Goal: Check status: Check status

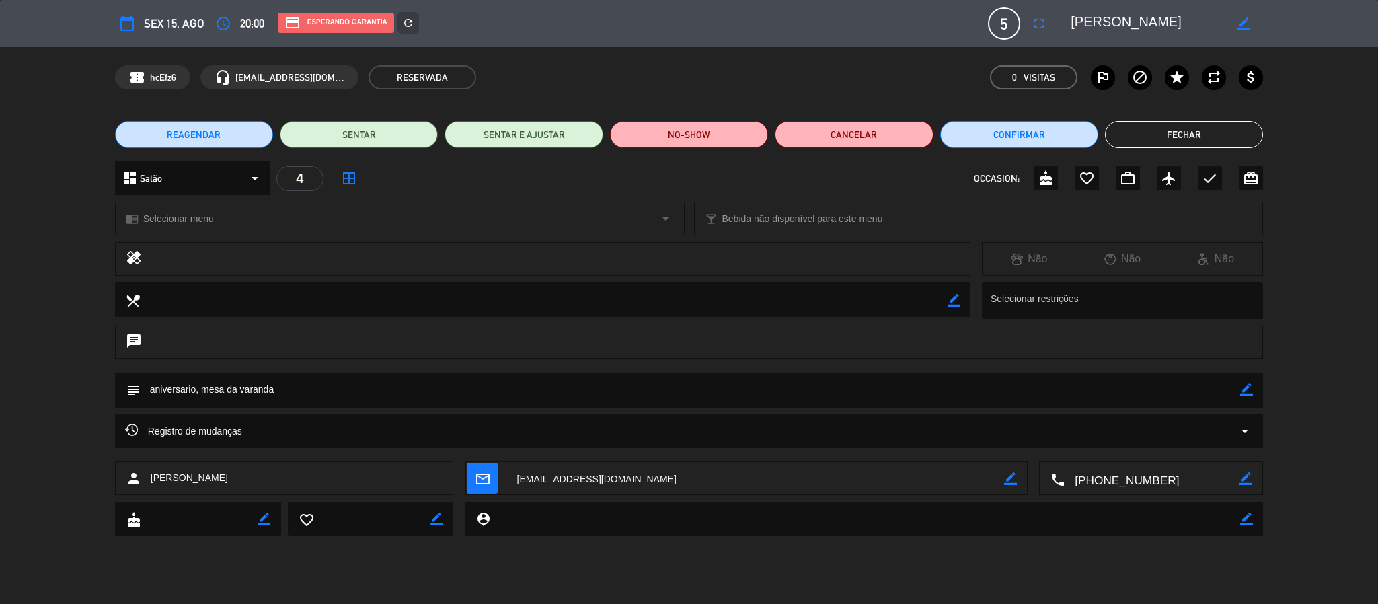
scroll to position [390, 0]
click at [1163, 139] on button "Fechar" at bounding box center [1184, 134] width 158 height 27
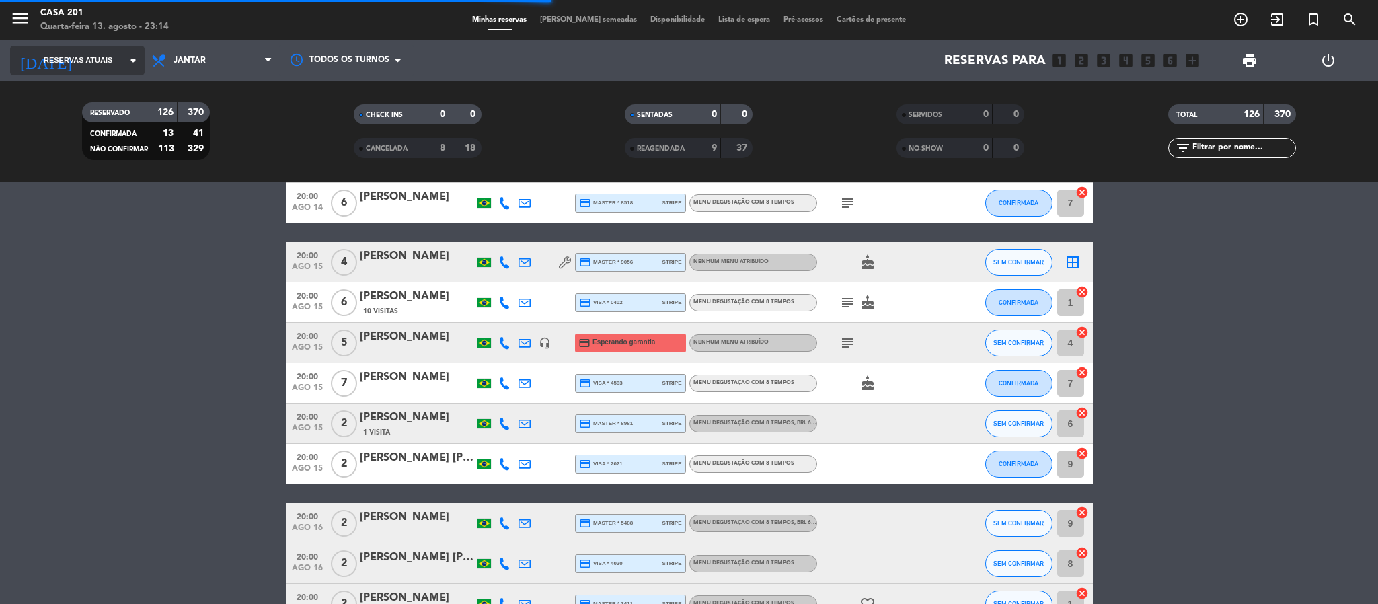
click at [121, 56] on input at bounding box center [162, 60] width 162 height 28
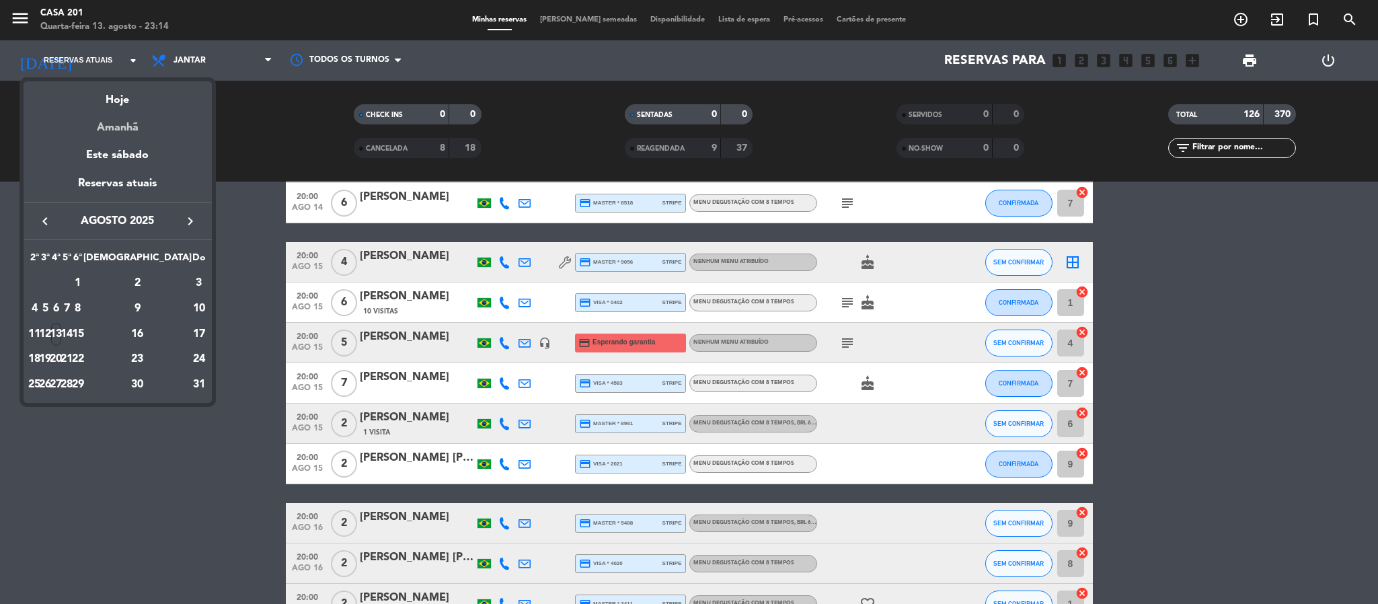
click at [115, 121] on div "Amanhã" at bounding box center [118, 123] width 188 height 28
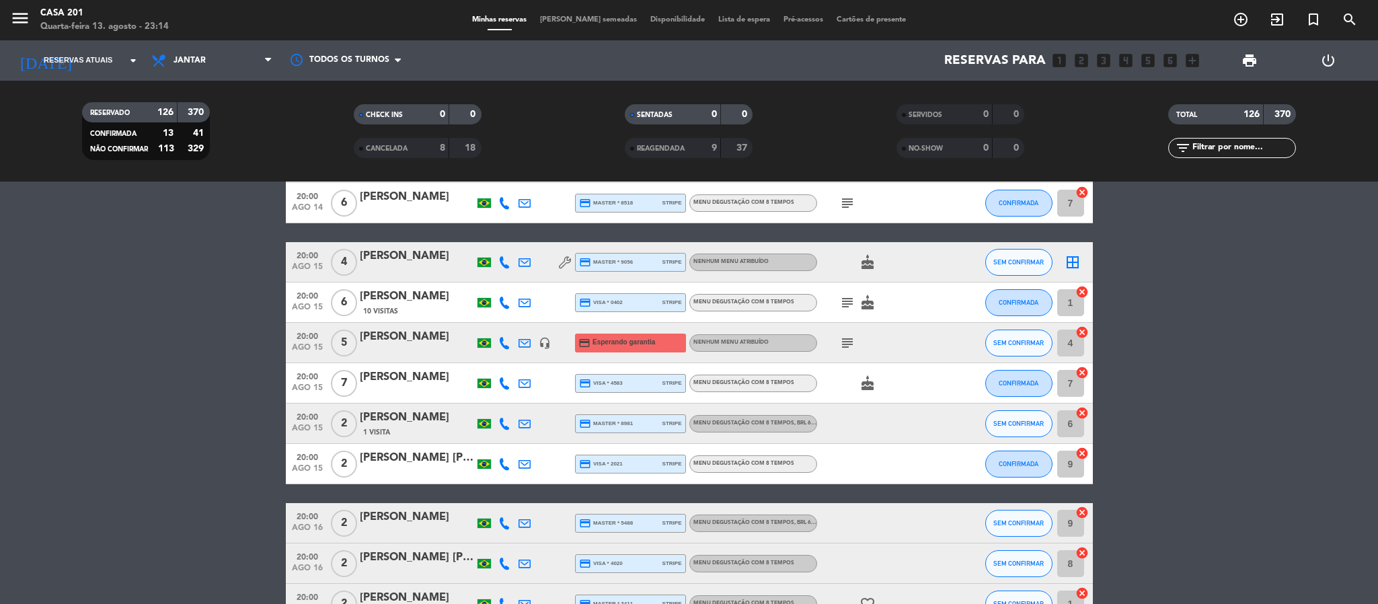
type input "Qui 14 ago"
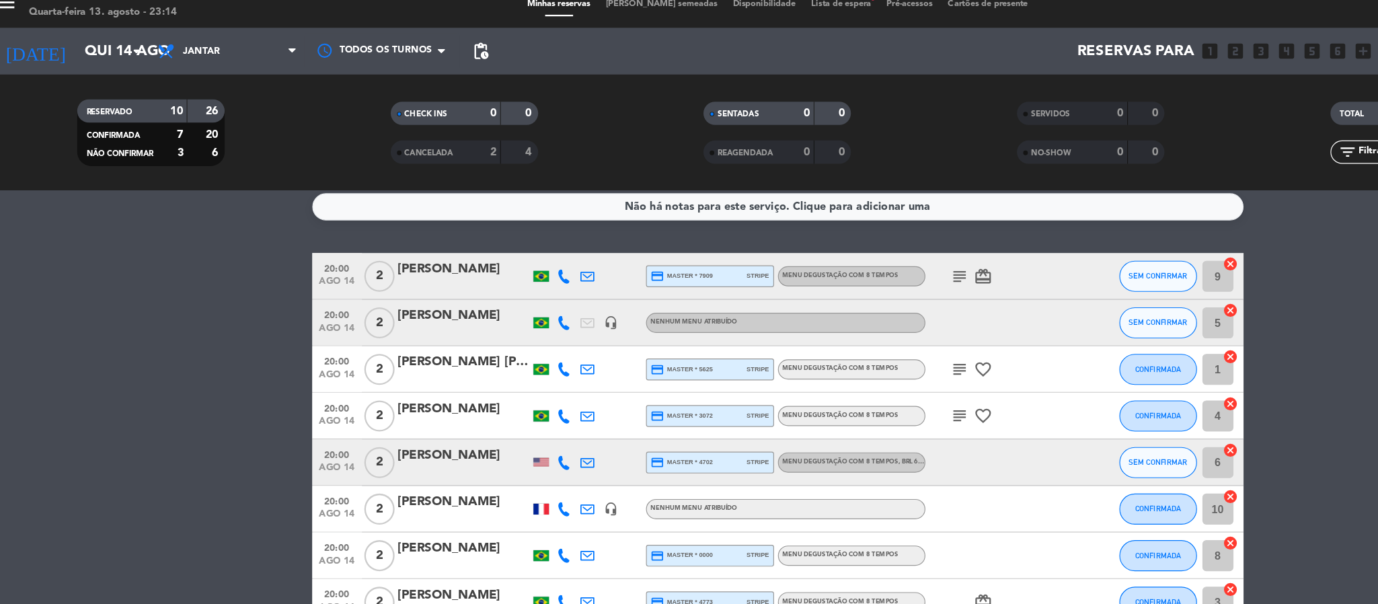
scroll to position [7, 0]
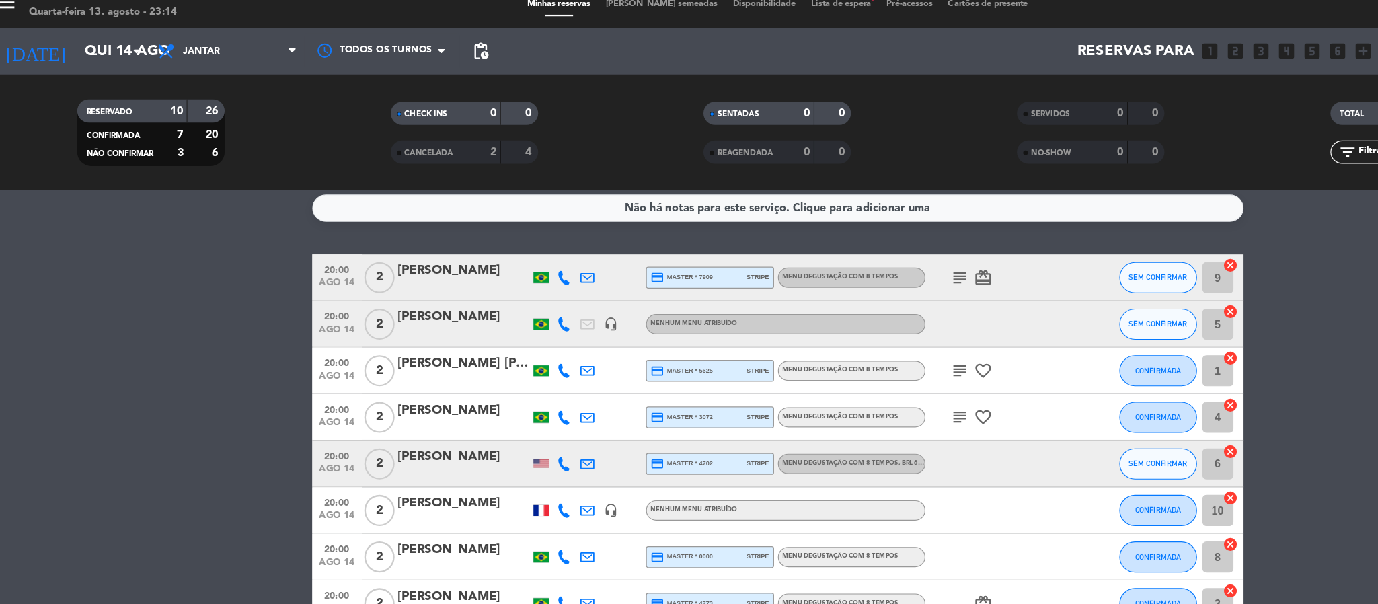
click at [845, 253] on icon "subject" at bounding box center [847, 257] width 16 height 16
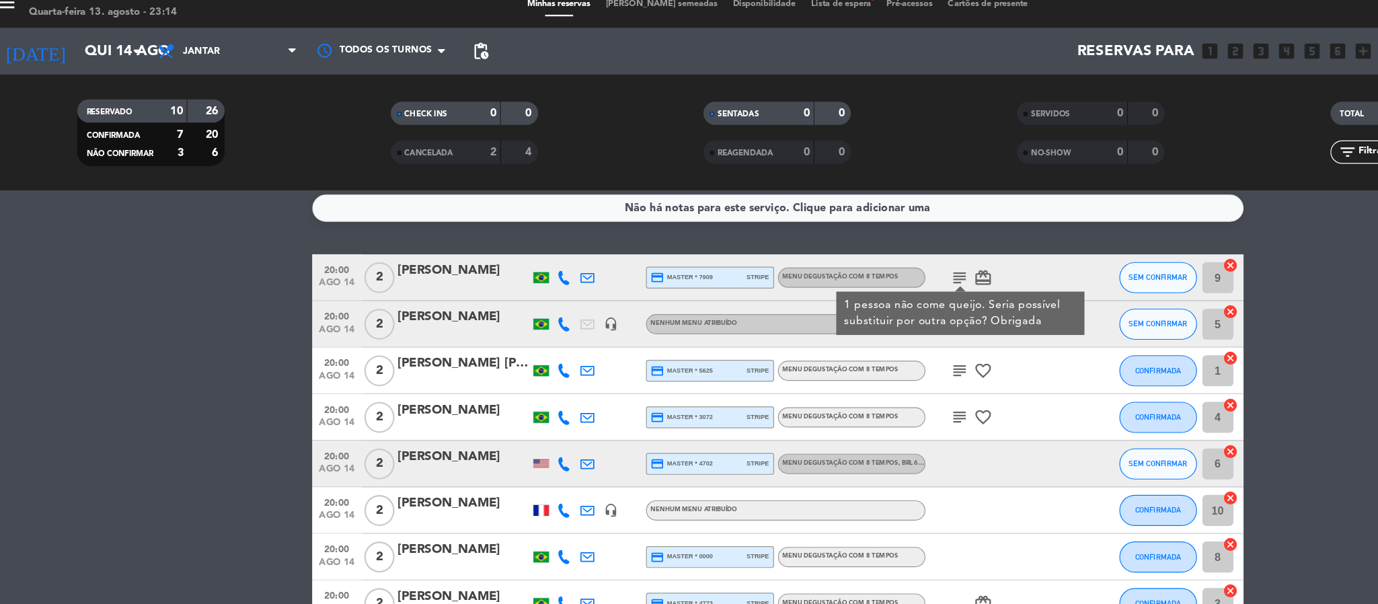
click at [844, 334] on icon "subject" at bounding box center [847, 337] width 16 height 16
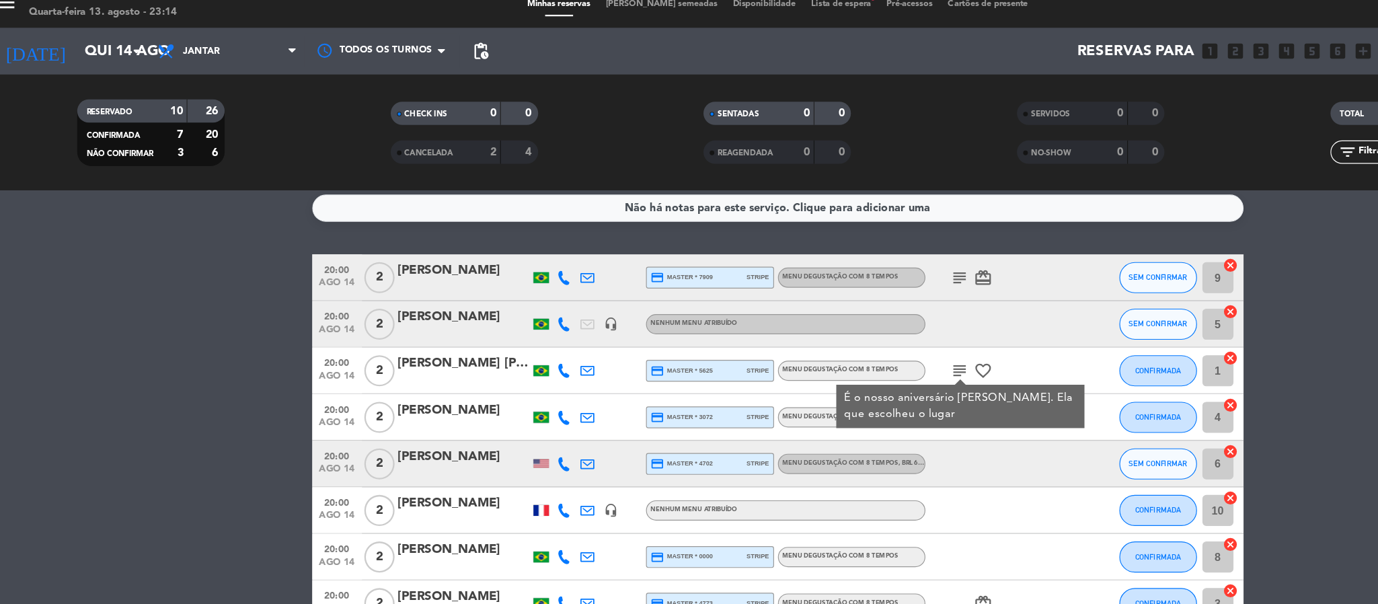
click at [896, 387] on div "É o nosso aniversário [PERSON_NAME]. Ela que escolheu o lugar" at bounding box center [847, 369] width 215 height 38
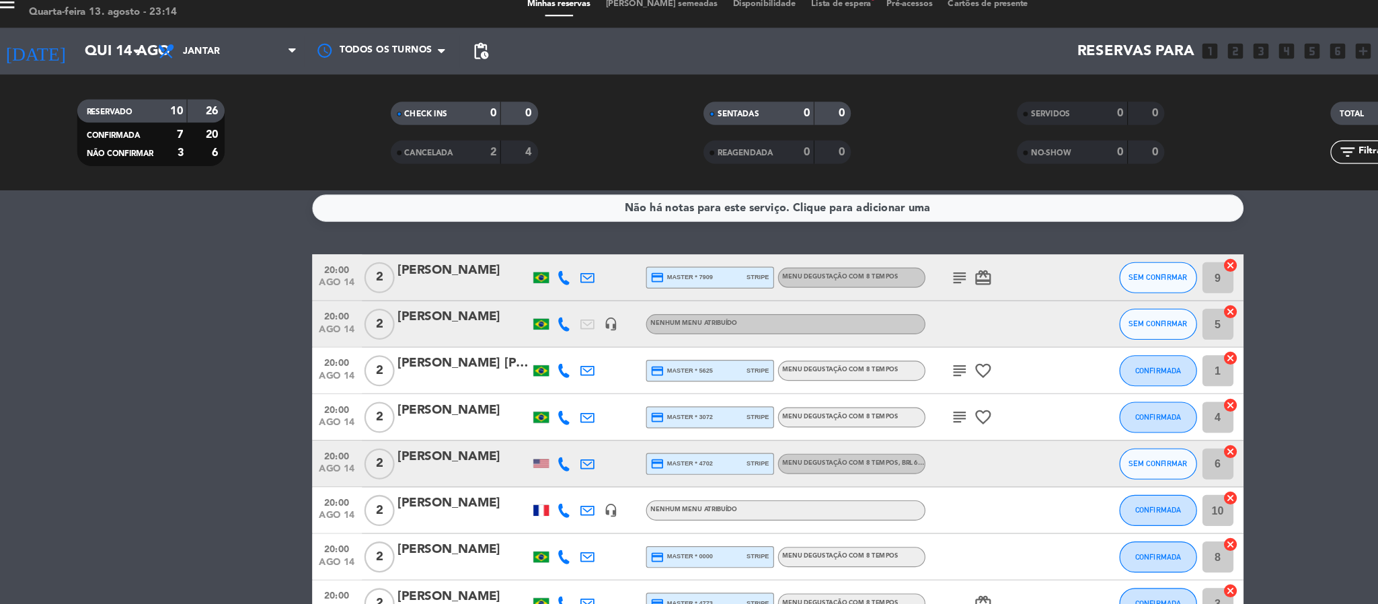
click at [846, 379] on icon "subject" at bounding box center [847, 378] width 16 height 16
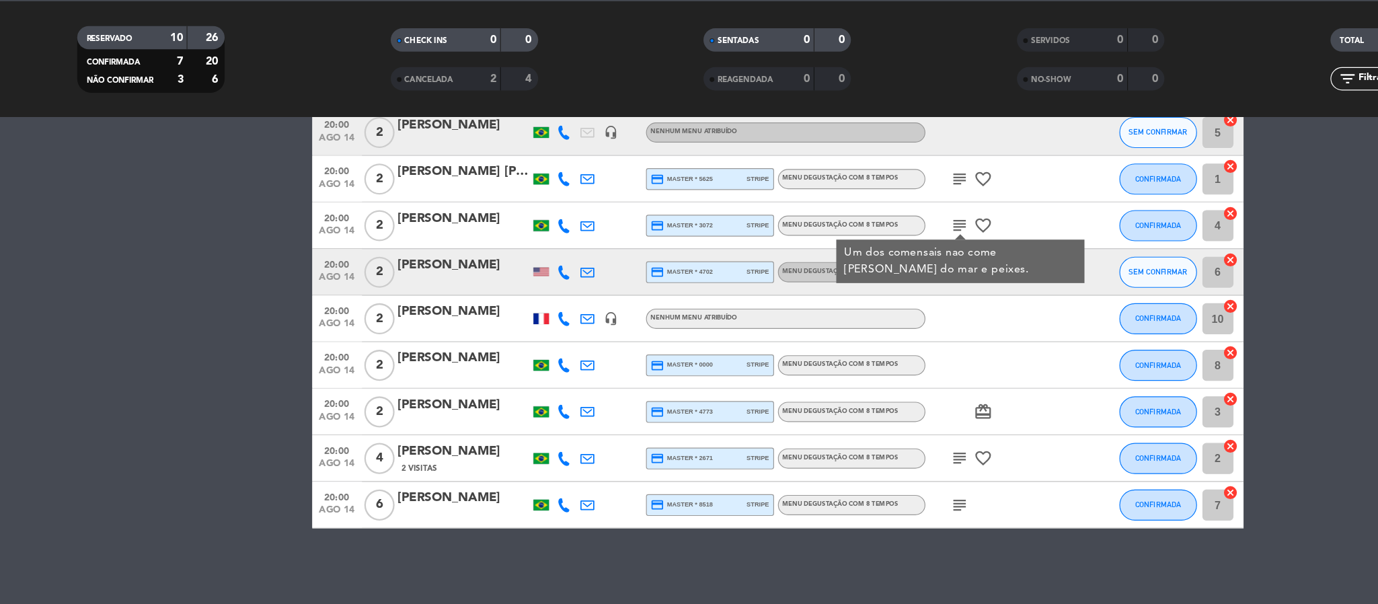
scroll to position [0, 0]
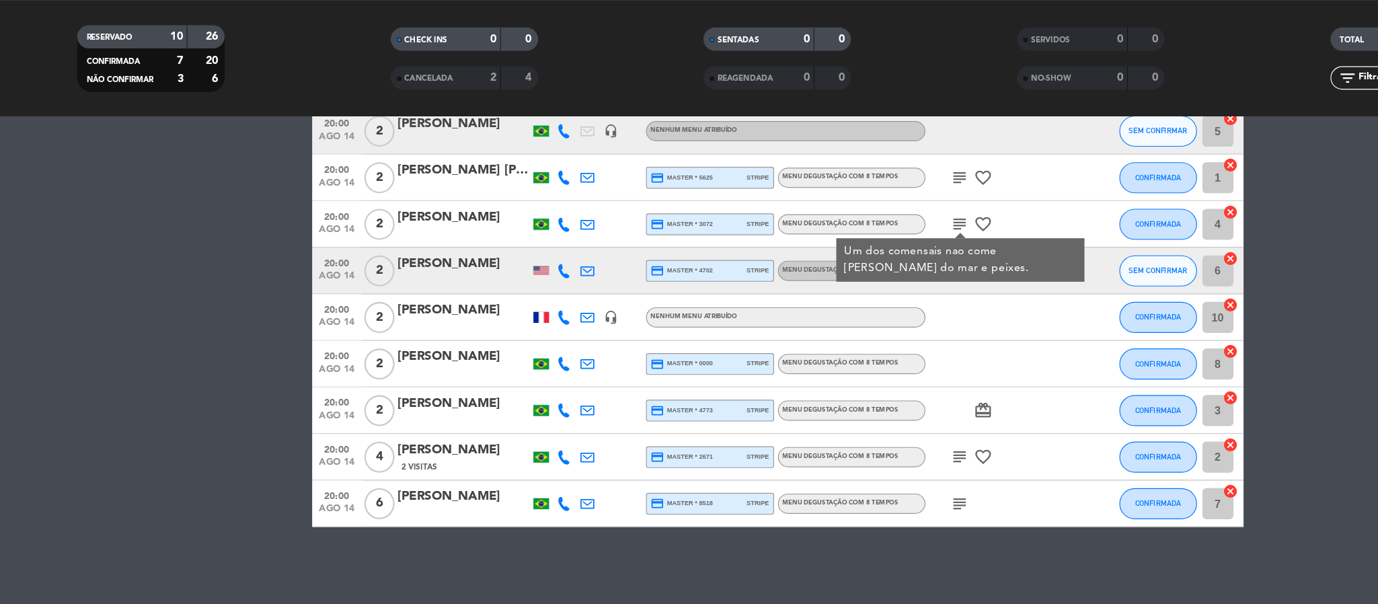
click at [848, 475] on icon "subject" at bounding box center [847, 477] width 16 height 16
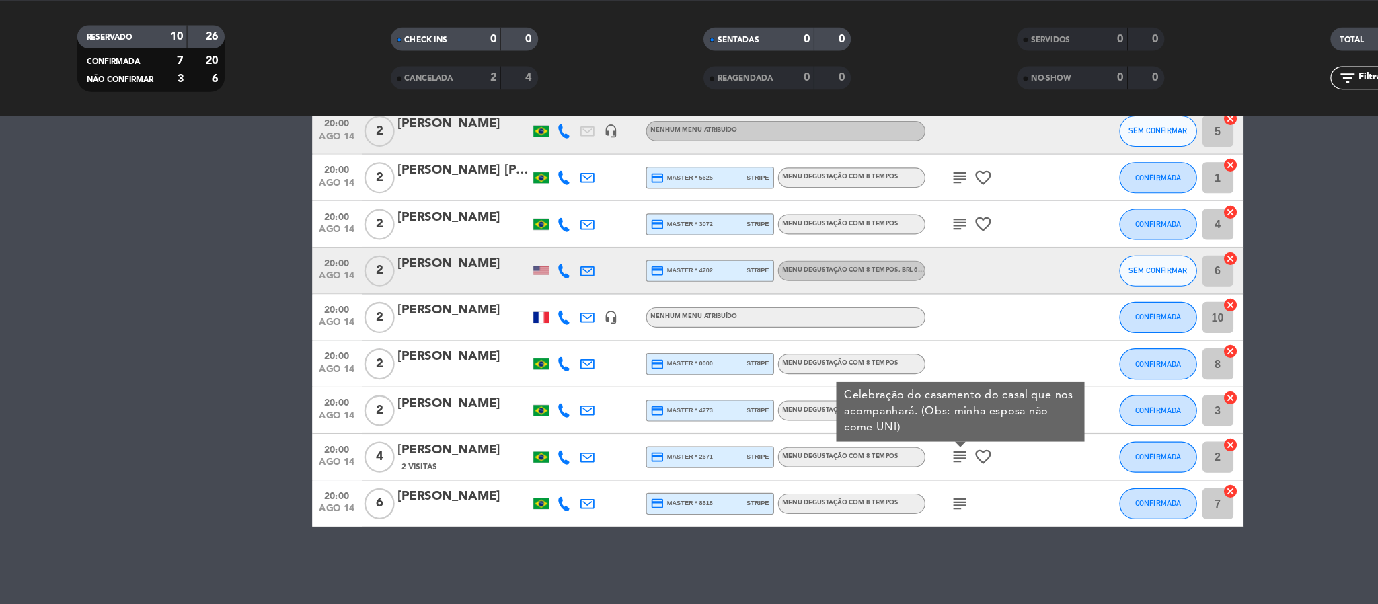
click at [846, 520] on icon "subject" at bounding box center [847, 517] width 16 height 16
